Goal: Task Accomplishment & Management: Use online tool/utility

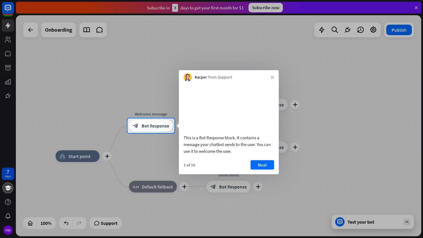
click at [220, 54] on div at bounding box center [211, 59] width 423 height 119
click at [261, 170] on button "Next" at bounding box center [261, 164] width 23 height 9
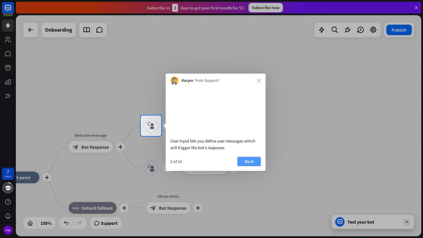
click at [244, 166] on button "Next" at bounding box center [248, 161] width 23 height 9
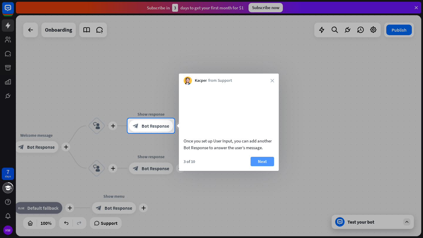
click at [260, 166] on button "Next" at bounding box center [261, 161] width 23 height 9
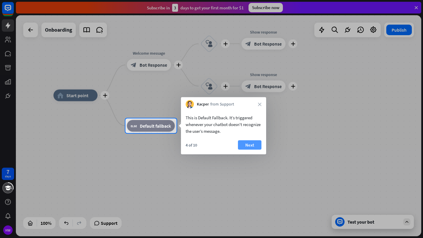
click at [245, 146] on button "Next" at bounding box center [249, 145] width 23 height 9
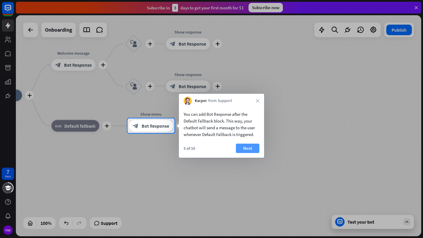
click at [246, 151] on button "Next" at bounding box center [247, 148] width 23 height 9
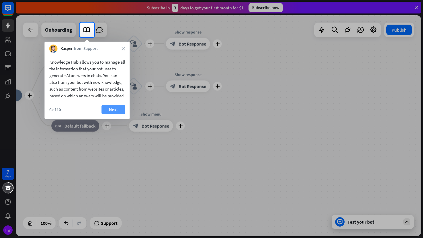
click at [119, 115] on button "Next" at bounding box center [113, 109] width 23 height 9
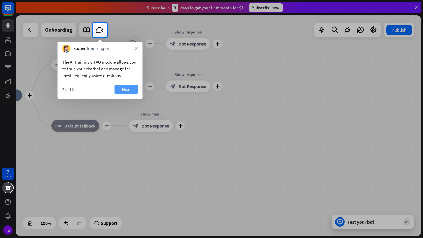
click at [128, 86] on button "Next" at bounding box center [126, 89] width 23 height 9
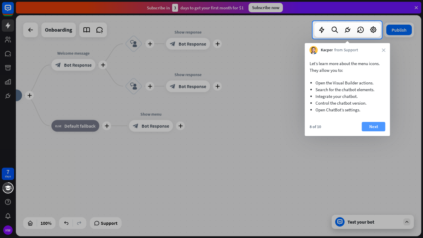
click at [380, 126] on button "Next" at bounding box center [373, 126] width 23 height 9
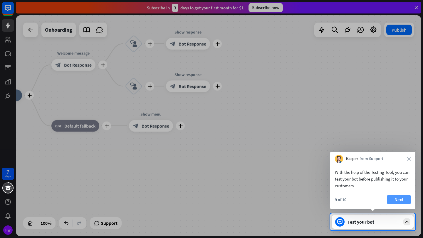
click at [406, 201] on button "Next" at bounding box center [398, 199] width 23 height 9
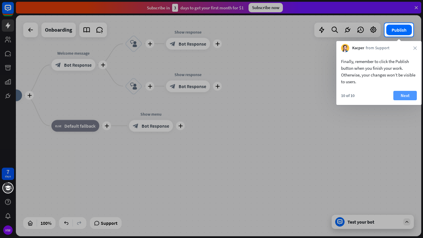
click at [407, 93] on button "Next" at bounding box center [404, 95] width 23 height 9
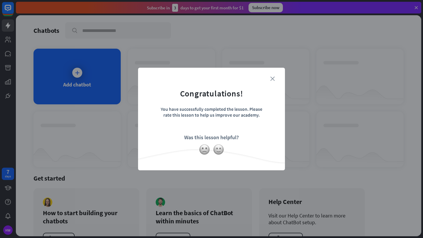
click at [271, 79] on icon "close" at bounding box center [272, 79] width 4 height 4
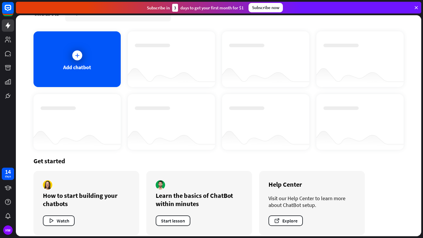
scroll to position [23, 0]
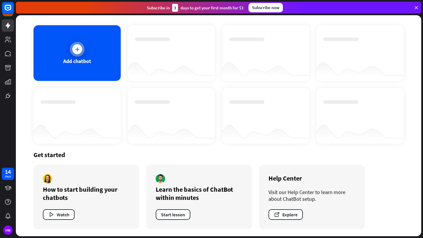
click at [75, 48] on icon at bounding box center [77, 49] width 6 height 6
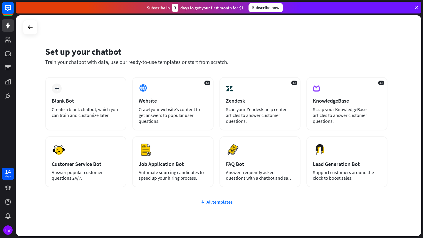
scroll to position [4, 0]
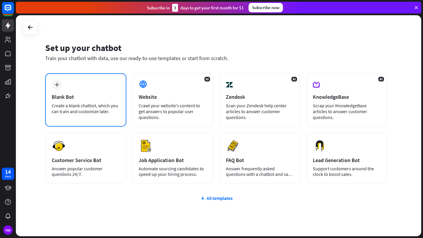
click at [60, 86] on div "plus" at bounding box center [57, 85] width 10 height 10
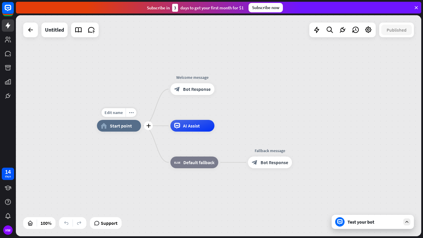
click at [115, 128] on span "Start point" at bounding box center [121, 126] width 22 height 6
click at [119, 113] on span "Edit name" at bounding box center [114, 112] width 18 height 5
click at [132, 112] on input "text" at bounding box center [118, 113] width 41 height 8
drag, startPoint x: 102, startPoint y: 112, endPoint x: 152, endPoint y: 115, distance: 49.7
click at [141, 120] on div "plus home_2 Start point" at bounding box center [119, 126] width 44 height 12
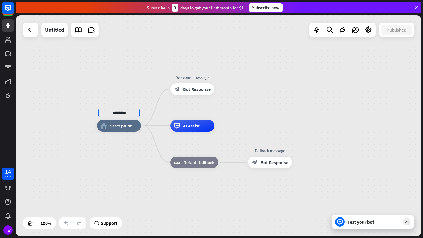
type input "*********"
click at [151, 158] on div "********* home_2 Start point Welcome message block_bot_response Bot Response AI…" at bounding box center [218, 125] width 405 height 221
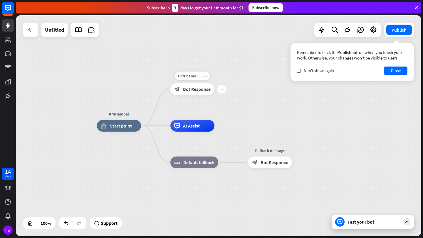
click at [186, 90] on span "Bot Response" at bounding box center [197, 89] width 28 height 6
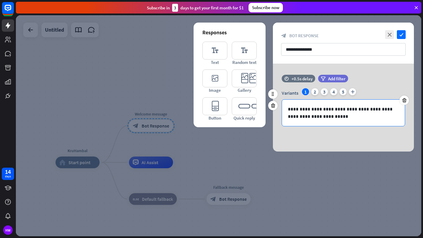
click at [346, 117] on p "**********" at bounding box center [343, 113] width 111 height 15
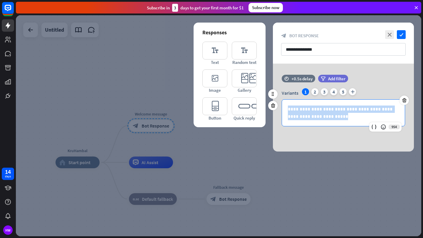
drag, startPoint x: 337, startPoint y: 116, endPoint x: 281, endPoint y: 106, distance: 57.6
click at [281, 105] on div "**********" at bounding box center [343, 107] width 141 height 38
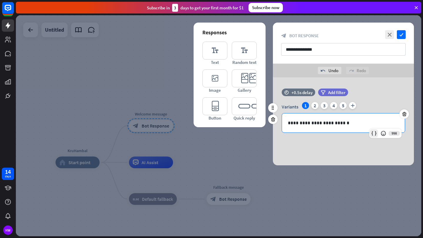
click at [373, 131] on icon at bounding box center [374, 134] width 6 height 6
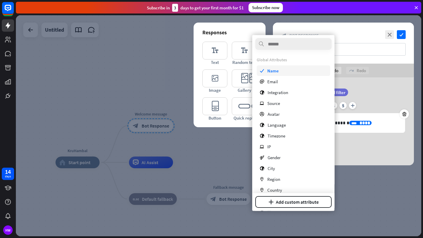
click at [278, 71] on span "Name" at bounding box center [272, 71] width 11 height 6
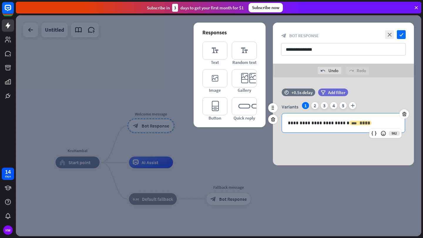
click at [359, 123] on span "****" at bounding box center [364, 123] width 11 height 4
click at [321, 124] on p "**********" at bounding box center [343, 122] width 111 height 7
click at [320, 123] on p "**********" at bounding box center [343, 122] width 111 height 7
click at [373, 132] on icon at bounding box center [374, 134] width 6 height 6
click at [363, 123] on p "**********" at bounding box center [343, 122] width 111 height 7
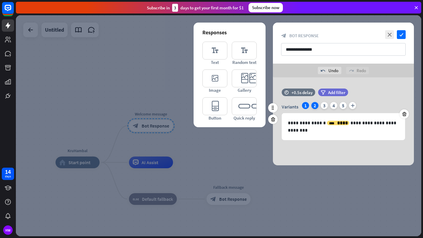
click at [315, 106] on div "2" at bounding box center [314, 105] width 7 height 7
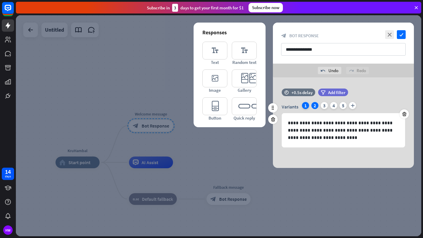
click at [305, 107] on div "1" at bounding box center [305, 105] width 7 height 7
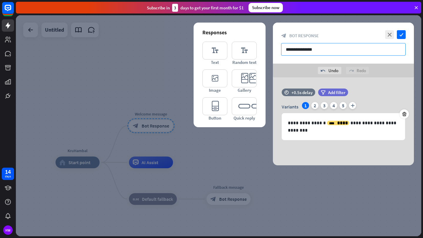
click at [309, 52] on input "**********" at bounding box center [343, 49] width 124 height 13
click at [399, 37] on icon "check" at bounding box center [401, 34] width 9 height 9
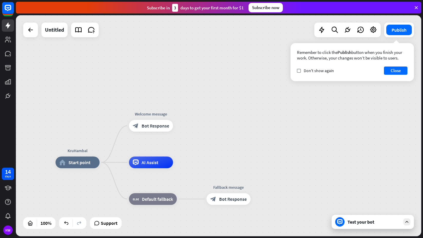
click at [362, 225] on div "Test your bot" at bounding box center [372, 222] width 82 height 14
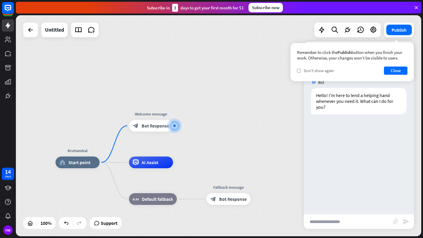
click at [301, 71] on div "check Don't show again" at bounding box center [315, 70] width 37 height 5
click at [409, 65] on div "Remember to click the Publish button when you finish your work. Otherwise, your…" at bounding box center [351, 62] width 123 height 38
click at [403, 68] on button "Close" at bounding box center [395, 71] width 23 height 8
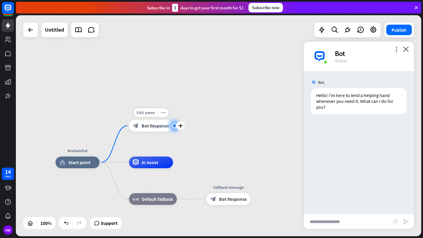
click at [149, 129] on div "block_bot_response Bot Response" at bounding box center [151, 126] width 44 height 12
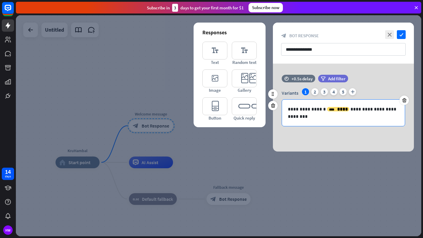
click at [324, 118] on p "**********" at bounding box center [343, 113] width 111 height 15
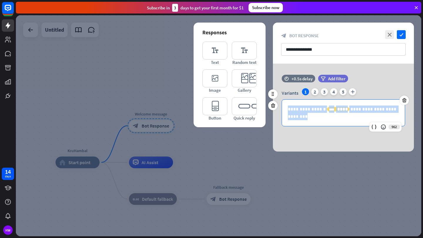
drag, startPoint x: 300, startPoint y: 118, endPoint x: 280, endPoint y: 108, distance: 21.9
click at [280, 108] on div "**********" at bounding box center [343, 107] width 141 height 38
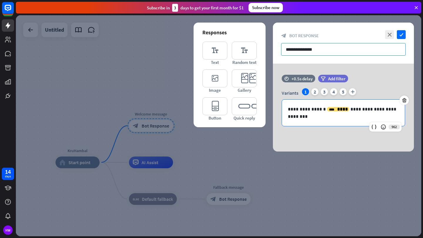
click at [299, 48] on input "**********" at bounding box center [343, 49] width 124 height 13
paste input "**********"
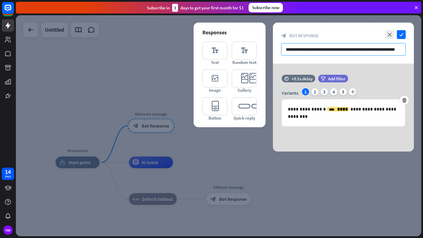
scroll to position [0, 1]
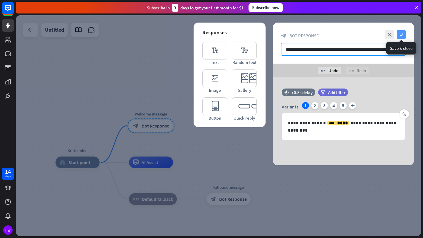
type input "**********"
click at [402, 32] on icon "check" at bounding box center [401, 34] width 9 height 9
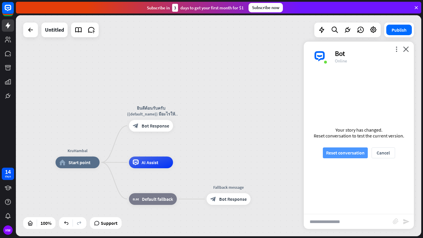
click at [358, 154] on button "Reset conversation" at bounding box center [345, 153] width 45 height 11
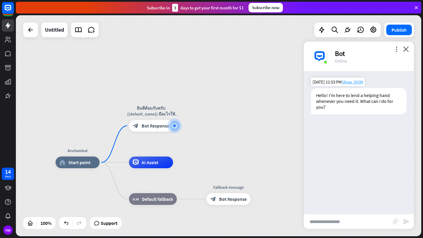
click at [350, 84] on span "Show JSON" at bounding box center [351, 82] width 21 height 6
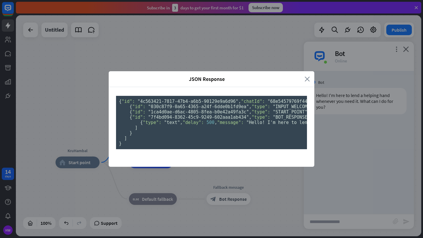
click at [306, 76] on icon "close" at bounding box center [306, 79] width 5 height 7
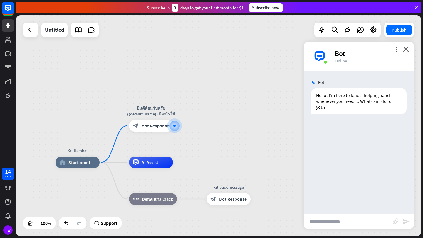
click at [393, 51] on div "Bot" at bounding box center [371, 53] width 72 height 9
click at [397, 50] on icon "more_vert" at bounding box center [396, 49] width 6 height 6
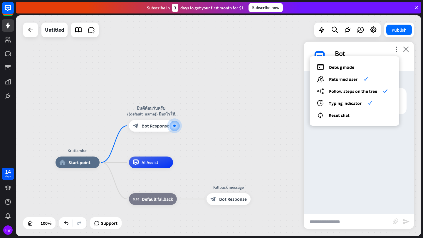
click at [407, 46] on icon "close" at bounding box center [406, 49] width 6 height 6
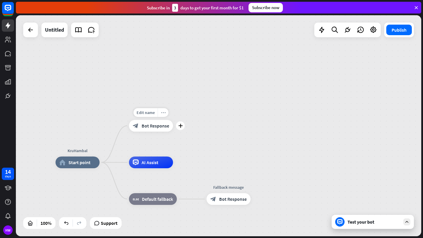
click at [163, 113] on icon "more_horiz" at bounding box center [163, 113] width 5 height 4
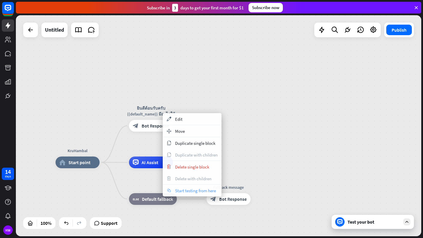
click at [196, 191] on span "Start testing from here" at bounding box center [195, 191] width 41 height 6
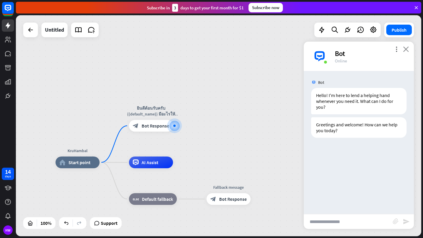
click at [404, 49] on icon "close" at bounding box center [406, 49] width 6 height 6
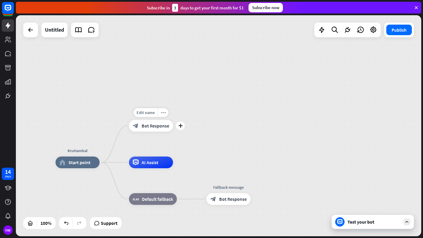
click at [159, 126] on span "Bot Response" at bounding box center [156, 126] width 28 height 6
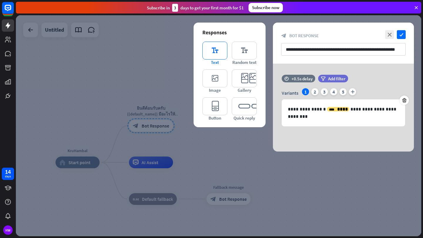
click at [221, 52] on icon "editor_text" at bounding box center [214, 51] width 25 height 18
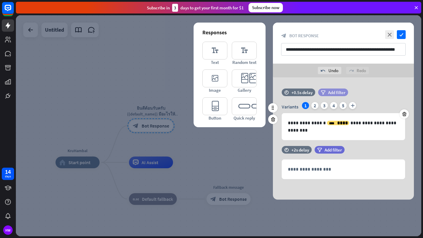
click at [328, 91] on span "Add filter" at bounding box center [336, 93] width 17 height 6
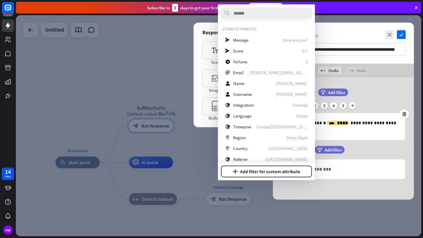
click at [393, 87] on div "**********" at bounding box center [343, 139] width 141 height 122
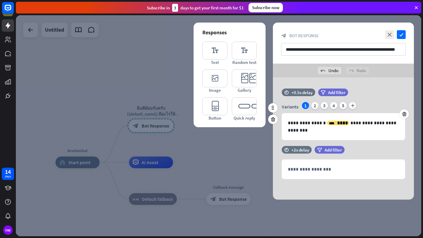
click at [366, 145] on div "**********" at bounding box center [343, 118] width 141 height 58
click at [335, 71] on div "undo Undo" at bounding box center [329, 70] width 23 height 7
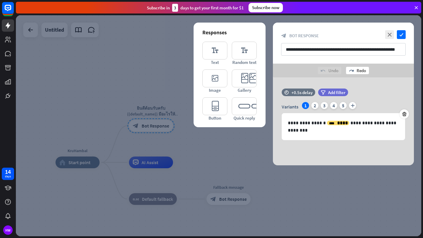
click at [351, 71] on icon "redo" at bounding box center [351, 70] width 5 height 5
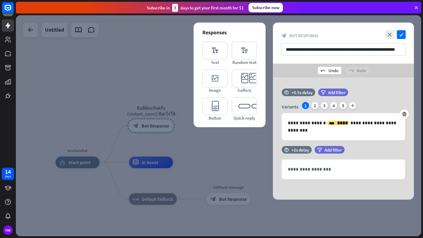
click at [335, 71] on div "undo Undo" at bounding box center [329, 70] width 23 height 7
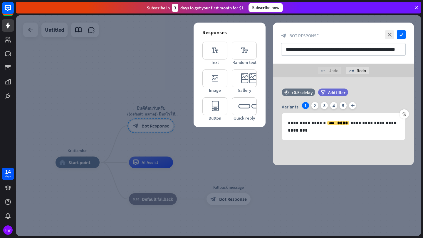
click at [335, 71] on div "undo Undo" at bounding box center [329, 70] width 23 height 7
click at [314, 107] on div "2" at bounding box center [314, 105] width 7 height 7
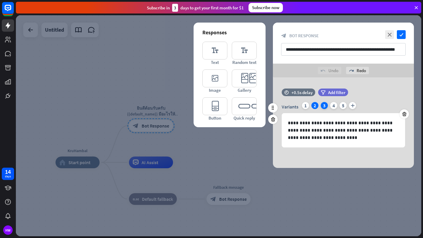
click at [321, 105] on div "3" at bounding box center [324, 105] width 7 height 7
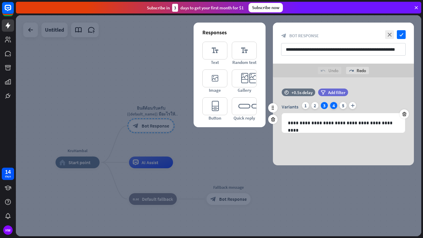
click at [331, 105] on div "4" at bounding box center [333, 105] width 7 height 7
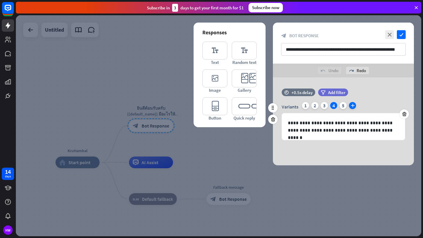
click at [349, 105] on icon "plus" at bounding box center [352, 105] width 7 height 7
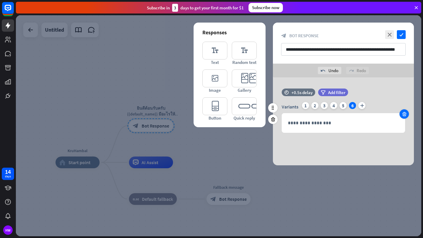
click at [404, 115] on icon at bounding box center [404, 114] width 6 height 5
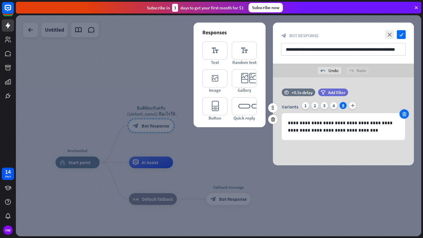
click at [402, 114] on icon at bounding box center [404, 114] width 6 height 5
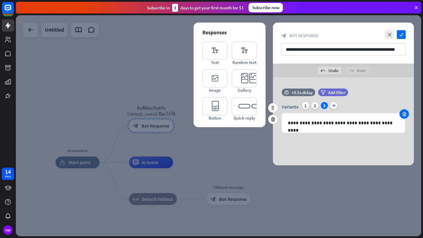
click at [402, 114] on icon at bounding box center [404, 114] width 6 height 5
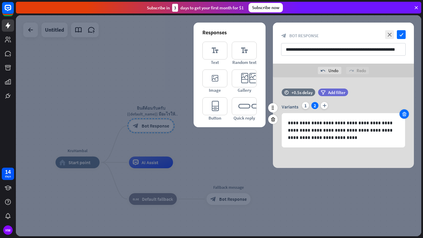
click at [402, 114] on icon at bounding box center [404, 114] width 6 height 5
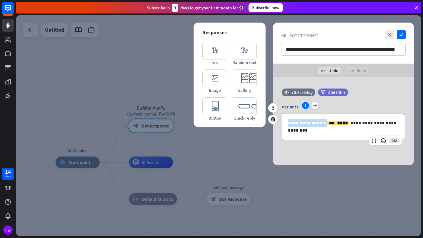
click at [402, 114] on div "**********" at bounding box center [343, 127] width 123 height 26
click at [353, 104] on div "Variants 1 plus" at bounding box center [343, 106] width 123 height 9
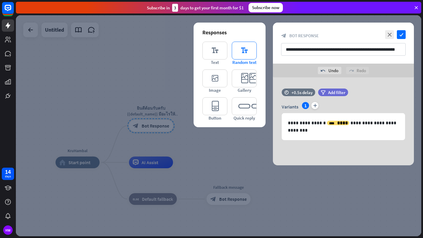
click at [243, 48] on icon "editor_text" at bounding box center [244, 51] width 25 height 18
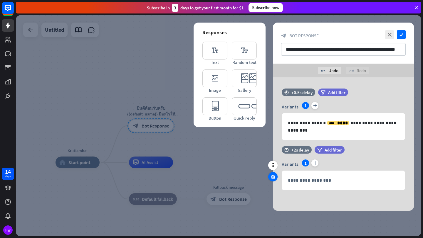
click at [273, 179] on icon at bounding box center [273, 176] width 6 height 5
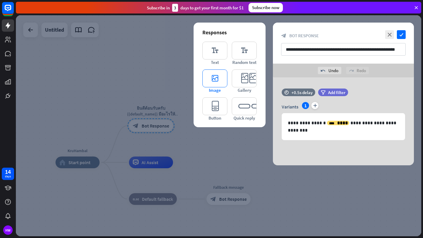
click at [211, 79] on icon "editor_image" at bounding box center [214, 79] width 25 height 18
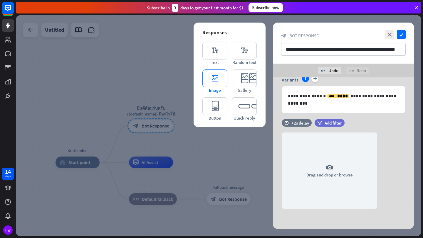
scroll to position [27, 0]
click at [273, 152] on div at bounding box center [272, 149] width 9 height 9
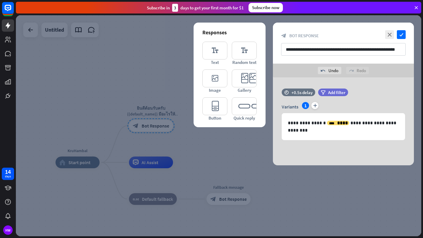
scroll to position [0, 0]
click at [238, 107] on icon "editor_quick_replies" at bounding box center [244, 106] width 25 height 18
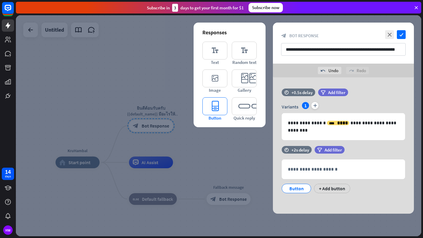
click at [223, 107] on icon "editor_button" at bounding box center [214, 106] width 25 height 18
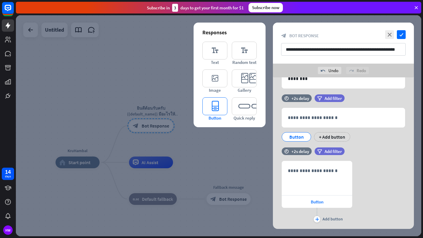
scroll to position [67, 0]
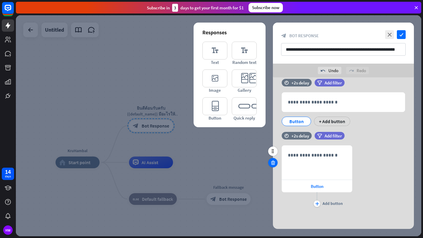
click at [275, 166] on div at bounding box center [272, 162] width 9 height 9
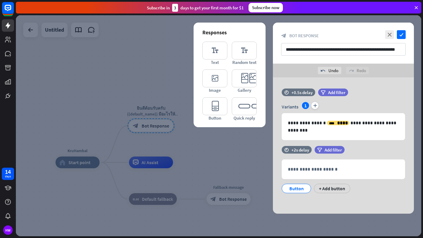
scroll to position [0, 0]
click at [271, 175] on icon at bounding box center [273, 176] width 6 height 5
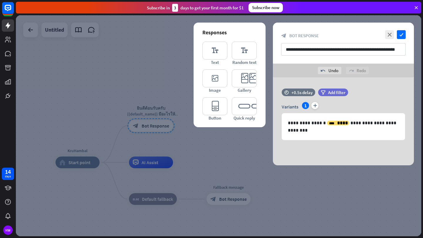
click at [248, 173] on div at bounding box center [218, 125] width 405 height 221
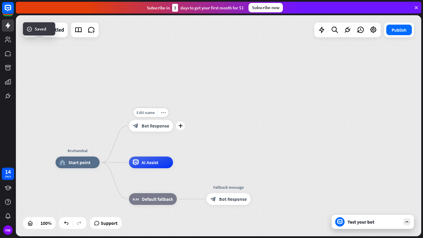
click at [156, 128] on span "Bot Response" at bounding box center [156, 126] width 28 height 6
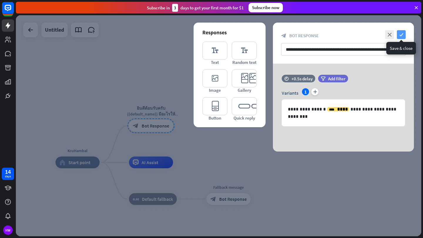
click at [404, 34] on icon "check" at bounding box center [401, 34] width 9 height 9
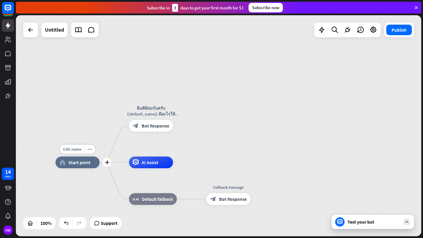
click at [80, 161] on span "Start point" at bounding box center [79, 163] width 22 height 6
click at [82, 151] on div "Edit name" at bounding box center [72, 149] width 24 height 9
click at [88, 168] on div "home_2 Start point" at bounding box center [77, 163] width 44 height 12
click at [83, 151] on div "Edit name" at bounding box center [72, 149] width 24 height 9
click at [179, 127] on icon "plus" at bounding box center [180, 126] width 4 height 4
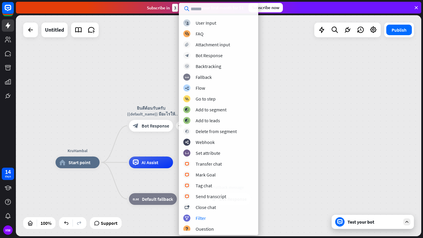
click at [287, 114] on div "KruHambal home_2 Start point plus ยินดีต้อนรับครับ {{default_name}} มีอะไรให้ K…" at bounding box center [218, 125] width 405 height 221
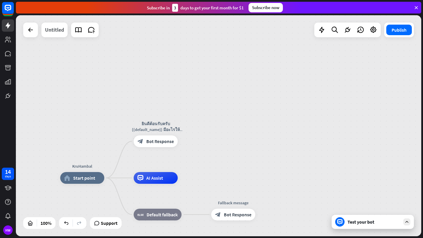
click at [54, 34] on div "Untitled" at bounding box center [54, 30] width 19 height 15
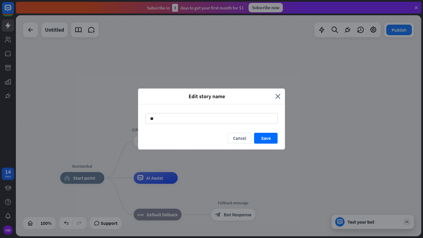
type input "*"
type input "*****"
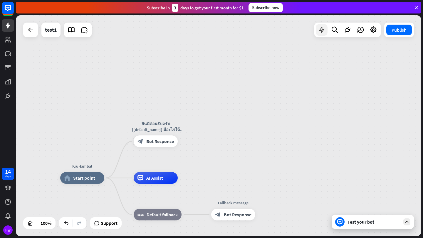
click at [323, 31] on icon at bounding box center [322, 30] width 8 height 8
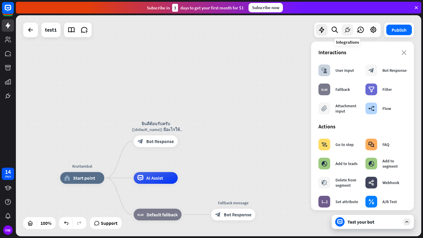
click at [344, 30] on icon at bounding box center [348, 30] width 8 height 8
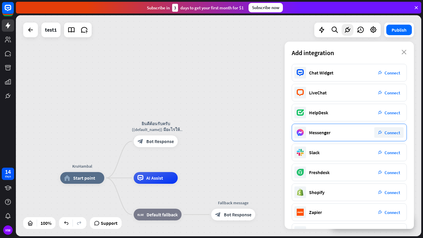
click at [396, 132] on span "Connect" at bounding box center [392, 133] width 16 height 6
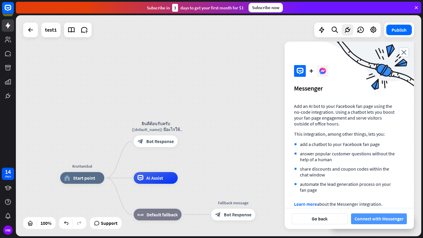
click at [383, 220] on button "Connect with Messenger" at bounding box center [379, 219] width 56 height 11
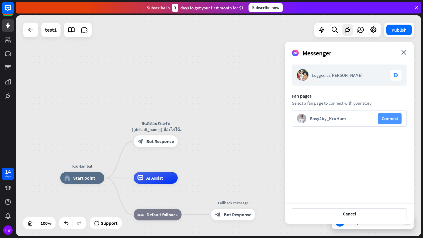
click at [390, 122] on button "Connect" at bounding box center [389, 118] width 23 height 11
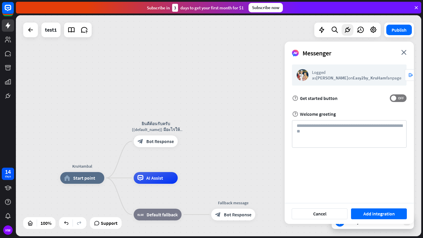
click at [399, 105] on form "Logged as Hambalee Waji on Easy2by_KruHam fanpage logout help Get started butto…" at bounding box center [349, 106] width 115 height 83
click at [400, 98] on span "OFF" at bounding box center [400, 98] width 9 height 5
click at [361, 218] on button "Add integration" at bounding box center [379, 214] width 56 height 11
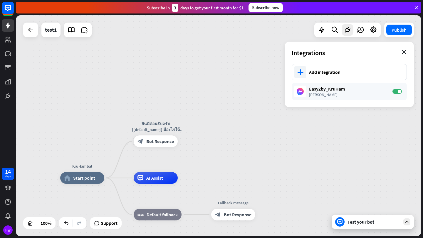
click at [404, 53] on icon "close" at bounding box center [403, 52] width 5 height 5
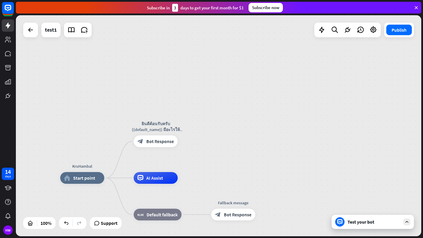
click at [367, 221] on div "Test your bot" at bounding box center [373, 222] width 53 height 6
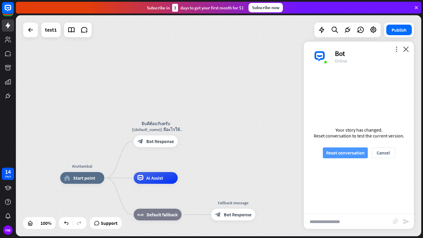
click at [358, 154] on button "Reset conversation" at bounding box center [345, 153] width 45 height 11
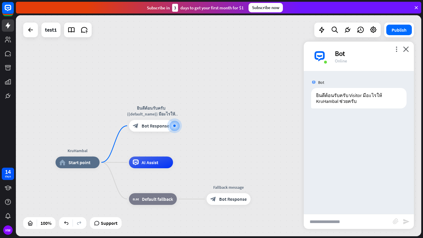
click at [375, 134] on div "Bot ยินดีต้อนรับครับ Visitor มีอะไรให้ KruHambal ช่วยครับ [DATE] 12:01 AM Show …" at bounding box center [359, 142] width 110 height 143
click at [396, 49] on icon "more_vert" at bounding box center [396, 49] width 6 height 6
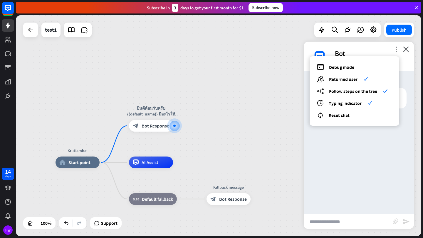
click at [396, 49] on icon "more_vert" at bounding box center [396, 49] width 6 height 6
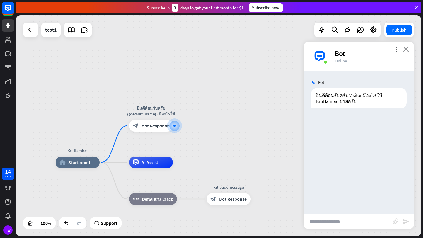
click at [406, 50] on icon "close" at bounding box center [406, 49] width 6 height 6
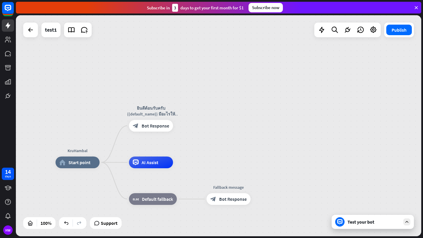
click at [368, 224] on div "Test your bot" at bounding box center [373, 222] width 53 height 6
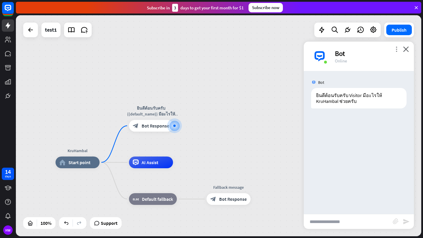
click at [397, 50] on icon "more_vert" at bounding box center [396, 49] width 6 height 6
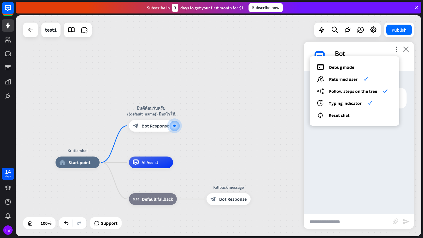
click at [407, 46] on icon "close" at bounding box center [406, 49] width 6 height 6
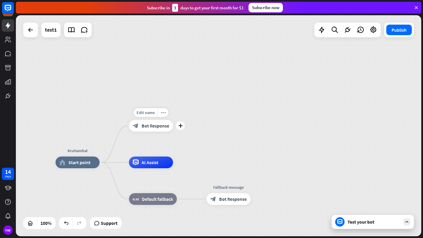
click at [164, 128] on span "Bot Response" at bounding box center [156, 126] width 28 height 6
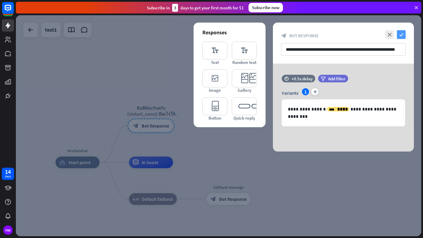
click at [402, 36] on icon "check" at bounding box center [401, 34] width 9 height 9
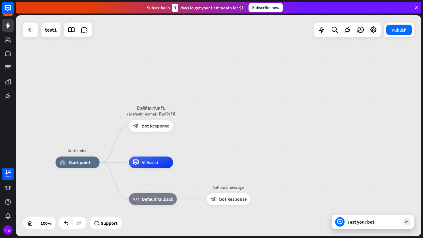
click at [304, 55] on div "KruHambal home_2 Start point ยินดีต้อนรับครับ {{default_name}} มีอะไรให้ KruHam…" at bounding box center [218, 125] width 405 height 221
click at [345, 29] on icon at bounding box center [348, 30] width 8 height 8
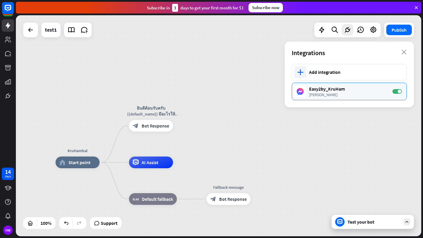
click at [356, 95] on div "[PERSON_NAME]" at bounding box center [348, 94] width 78 height 5
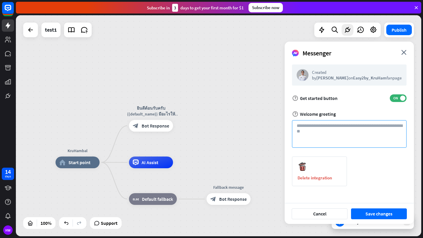
click at [331, 133] on textarea at bounding box center [349, 134] width 115 height 28
paste textarea "**********"
type textarea "**********"
click at [376, 168] on div "Delete integration" at bounding box center [349, 172] width 115 height 30
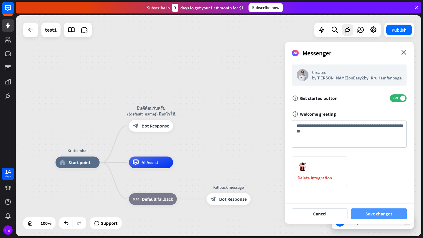
click at [377, 210] on button "Save changes" at bounding box center [379, 214] width 56 height 11
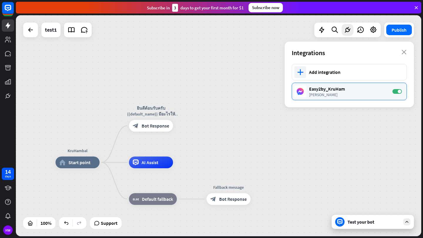
click at [360, 92] on div "[PERSON_NAME]" at bounding box center [348, 94] width 78 height 5
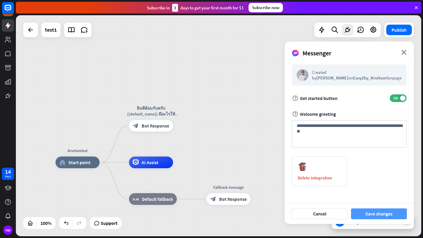
click at [366, 217] on button "Save changes" at bounding box center [379, 214] width 56 height 11
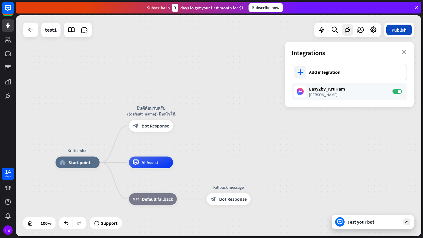
click at [399, 31] on button "Publish" at bounding box center [399, 30] width 26 height 11
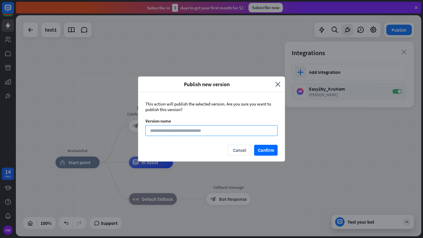
click at [230, 131] on input at bounding box center [211, 130] width 132 height 11
type input "**********"
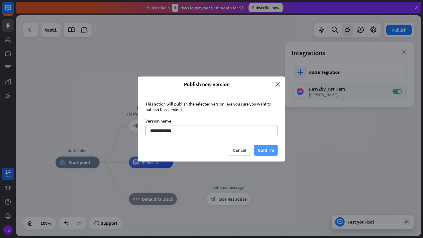
click at [269, 153] on button "Confirm" at bounding box center [265, 150] width 23 height 11
